Goal: Task Accomplishment & Management: Use online tool/utility

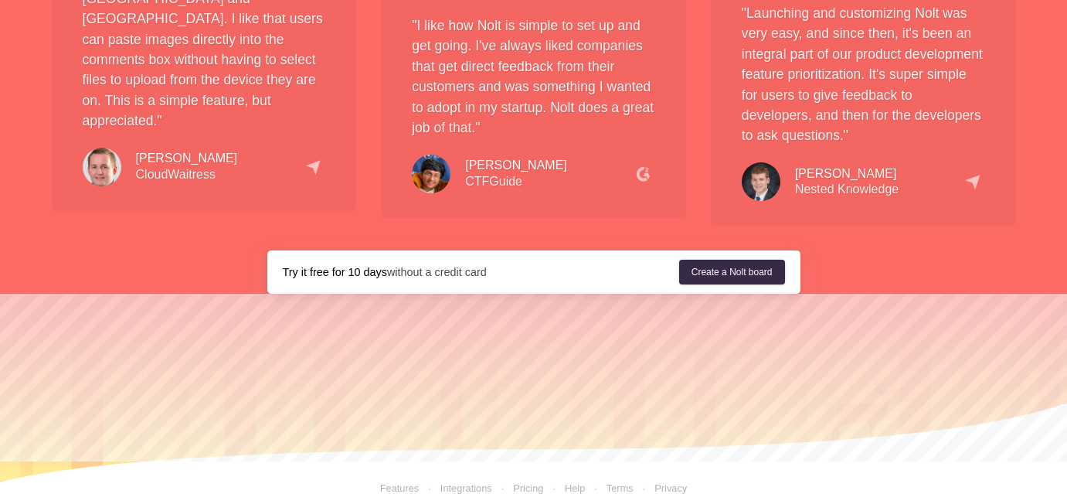
scroll to position [2890, 0]
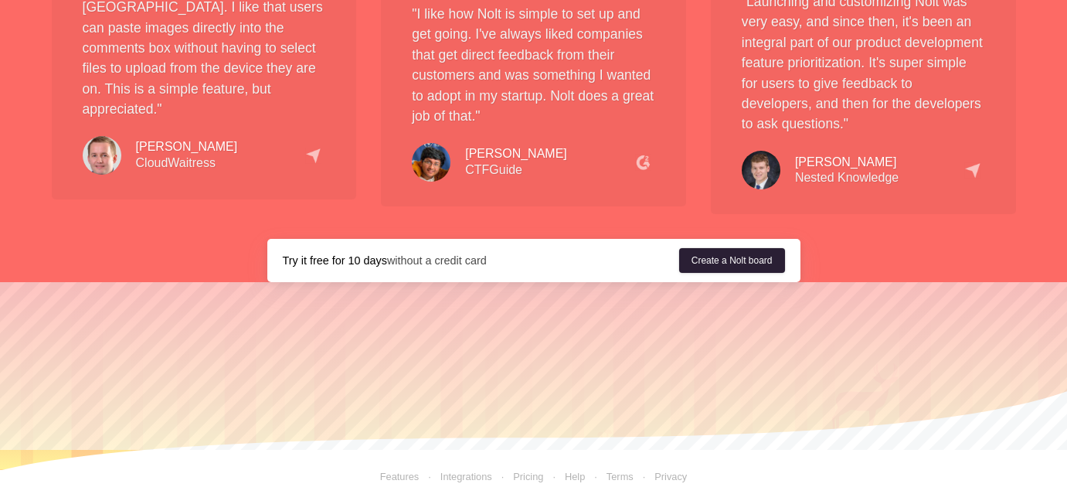
click at [715, 256] on link "Create a Nolt board" at bounding box center [732, 260] width 106 height 25
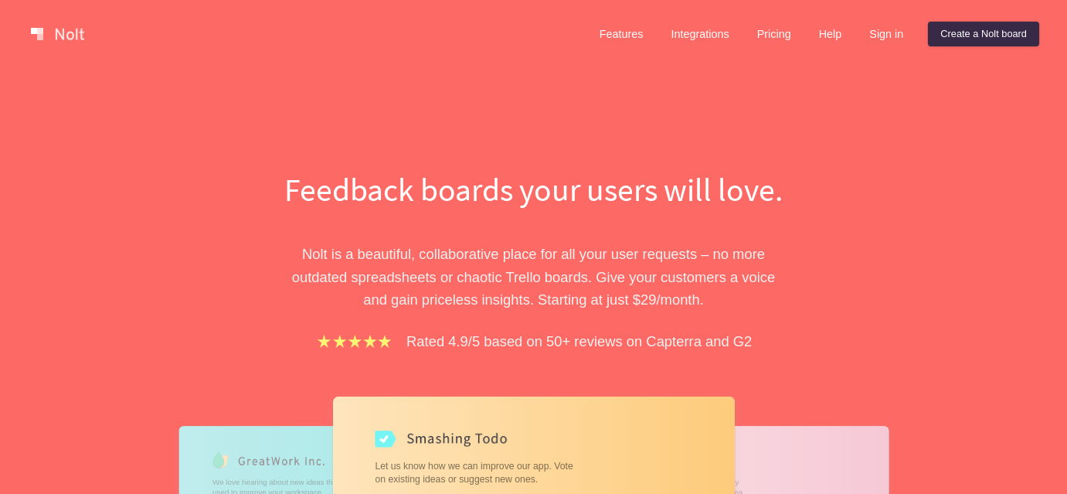
click at [686, 205] on h1 "Feedback boards your users will love." at bounding box center [533, 189] width 533 height 45
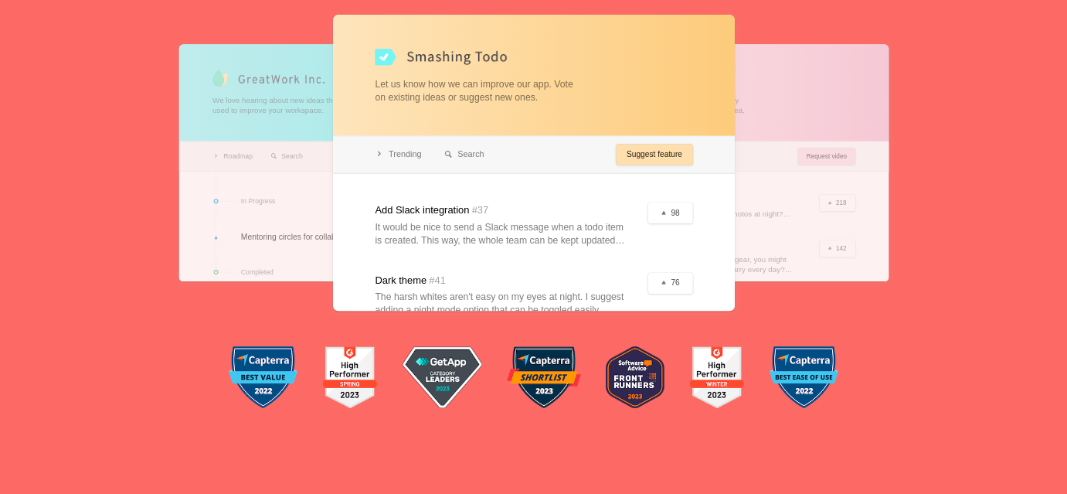
scroll to position [386, 0]
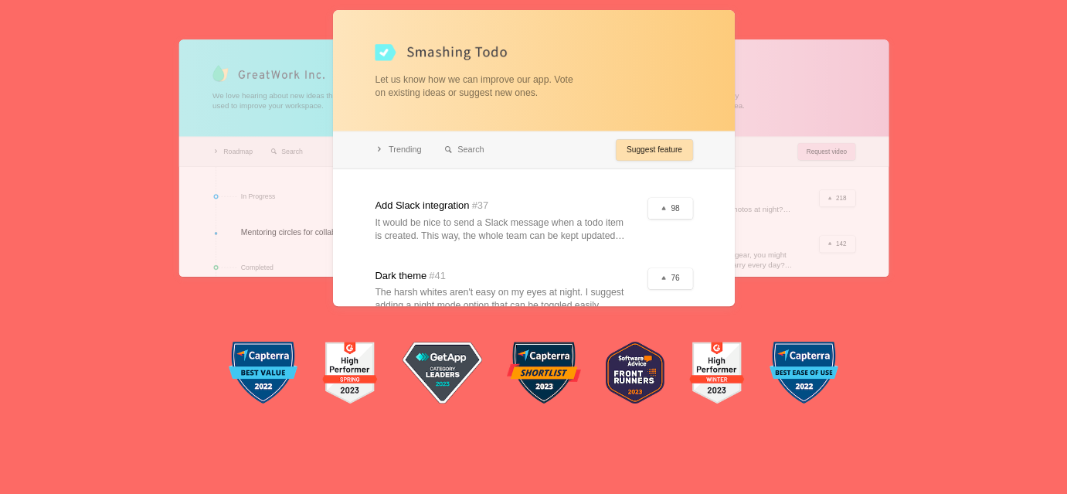
click at [645, 246] on div at bounding box center [534, 158] width 402 height 296
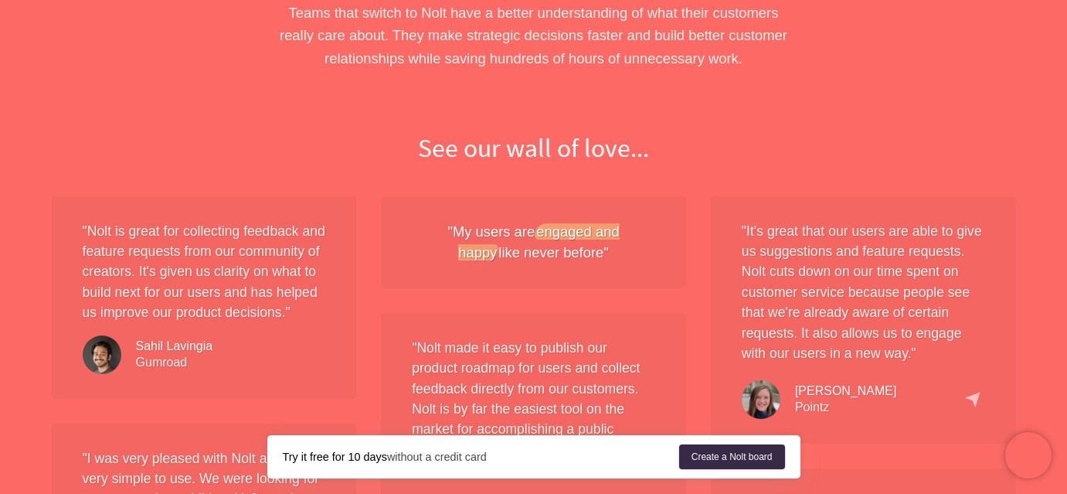
scroll to position [1236, 0]
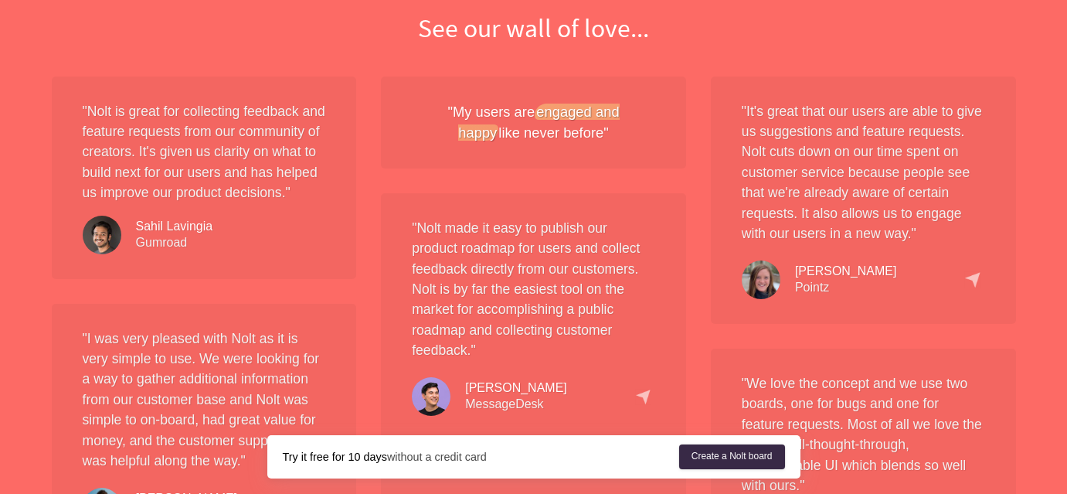
scroll to position [1236, 0]
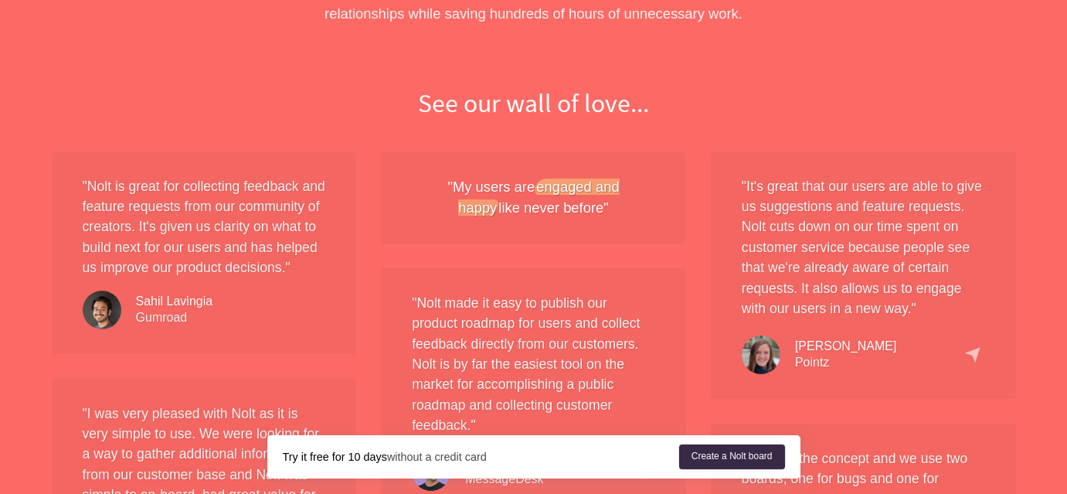
scroll to position [1236, 0]
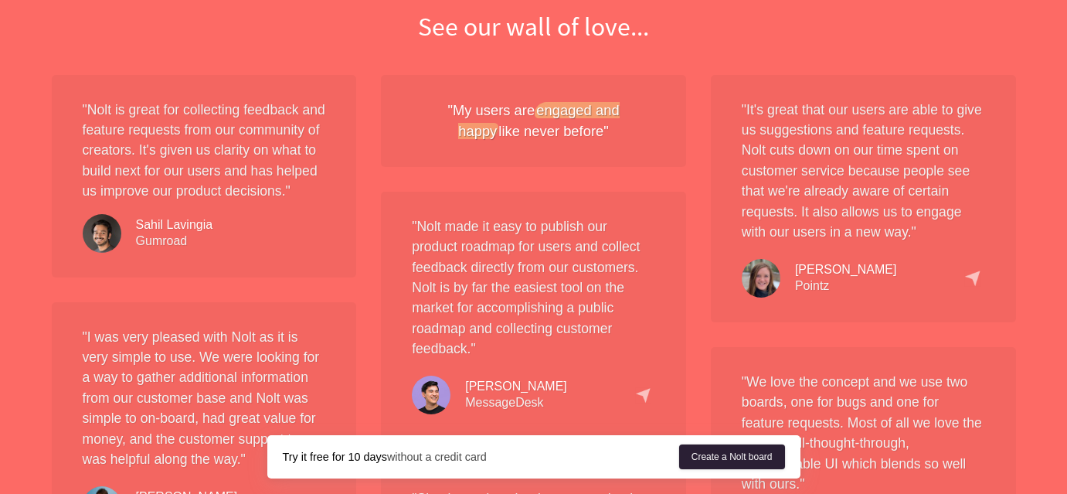
click at [711, 467] on link "Create a Nolt board" at bounding box center [732, 456] width 106 height 25
